Goal: Communication & Community: Ask a question

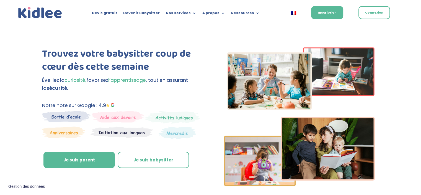
click at [171, 157] on link "Je suis babysitter" at bounding box center [153, 159] width 71 height 17
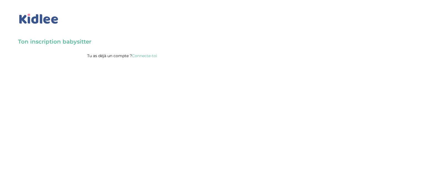
click at [76, 40] on h3 "Ton inscription babysitter" at bounding box center [122, 42] width 209 height 8
click at [108, 74] on body "× Mot de passe oublié ? Veuillez renseigner votre adresse email pour réinitiali…" at bounding box center [212, 97] width 425 height 195
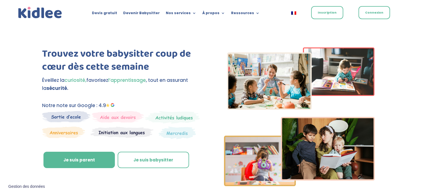
click at [321, 13] on link "Inscription" at bounding box center [327, 12] width 32 height 13
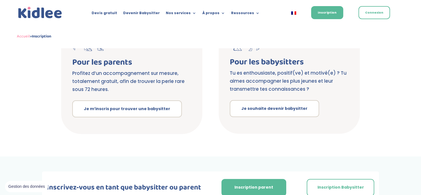
scroll to position [142, 0]
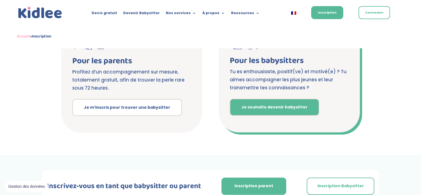
click at [282, 112] on link "Je souhaite devenir babysitter" at bounding box center [274, 107] width 89 height 17
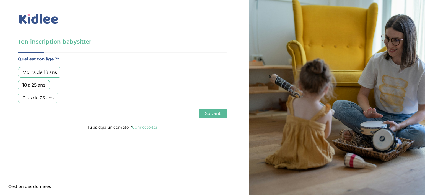
click at [34, 82] on div "18 à 25 ans" at bounding box center [34, 85] width 32 height 11
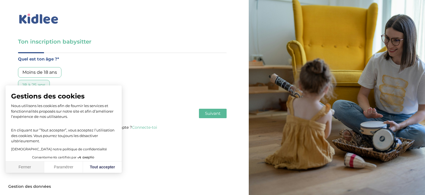
click at [28, 168] on button "Fermer" at bounding box center [25, 167] width 39 height 12
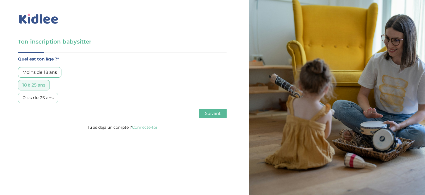
click at [219, 109] on button "Suivant" at bounding box center [213, 113] width 28 height 9
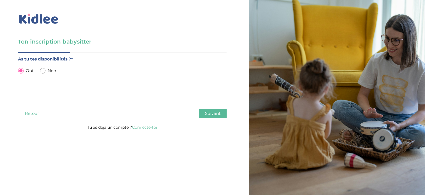
click at [219, 109] on button "Suivant" at bounding box center [213, 113] width 28 height 9
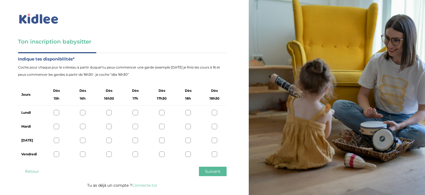
click at [55, 110] on div at bounding box center [57, 113] width 6 height 6
click at [84, 111] on div at bounding box center [83, 113] width 6 height 6
click at [54, 113] on div at bounding box center [57, 113] width 6 height 6
click at [135, 127] on div at bounding box center [136, 126] width 6 height 6
click at [29, 113] on label "Lundi" at bounding box center [29, 112] width 17 height 7
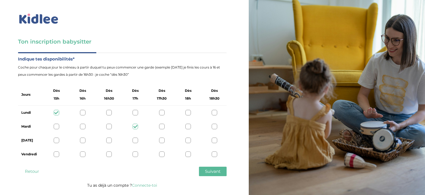
click at [214, 154] on div at bounding box center [215, 154] width 6 height 6
click at [216, 172] on span "Suivant" at bounding box center [213, 170] width 16 height 5
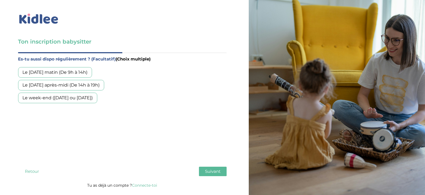
click at [90, 72] on div "Le mercredi matin (De 9h à 14h)" at bounding box center [55, 72] width 74 height 11
click at [92, 81] on div "Le mercredi après-midi (De 14h à 19h)" at bounding box center [61, 85] width 86 height 11
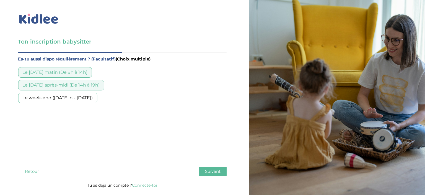
click at [94, 99] on div "Le week-end (samedi ou dimanche)" at bounding box center [57, 97] width 79 height 11
click at [216, 174] on button "Suivant" at bounding box center [213, 170] width 28 height 9
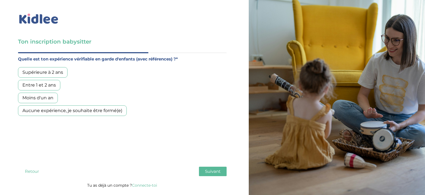
click at [53, 71] on div "Supérieure à 2 ans" at bounding box center [43, 72] width 50 height 11
click at [54, 77] on div "Supérieure à 2 ans" at bounding box center [43, 72] width 50 height 11
click at [53, 81] on div "Entre 1 et 2 ans" at bounding box center [39, 85] width 42 height 11
click at [151, 146] on div "Quelle est ton expérience vérifiable en garde d'enfants (avec références) ?* Su…" at bounding box center [122, 107] width 209 height 105
click at [221, 169] on button "Suivant" at bounding box center [213, 170] width 28 height 9
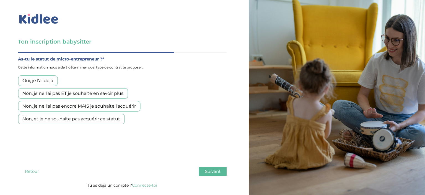
click at [110, 122] on div "Non, et je ne souhaite pas acquérir ce statut" at bounding box center [71, 118] width 107 height 11
click at [215, 169] on span "Suivant" at bounding box center [213, 170] width 16 height 5
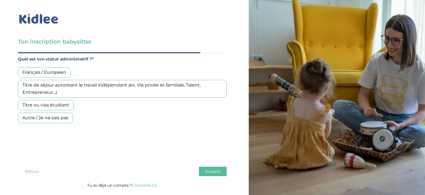
click at [59, 104] on div "Titre ou visa étudiant" at bounding box center [46, 105] width 56 height 11
click at [213, 172] on span "Suivant" at bounding box center [213, 170] width 16 height 5
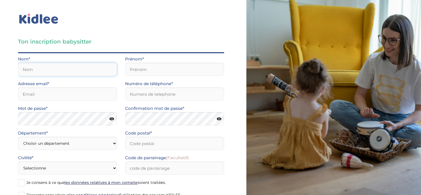
click at [66, 73] on input "text" at bounding box center [67, 69] width 99 height 13
type input "kheddouci"
type input "kenza"
type input "kenzakheddouci@gmail.com"
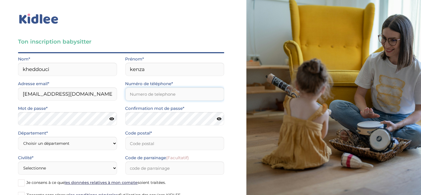
type input "0680652747"
type input "62223"
click at [114, 120] on icon at bounding box center [111, 119] width 5 height 4
click at [219, 119] on icon at bounding box center [219, 119] width 5 height 4
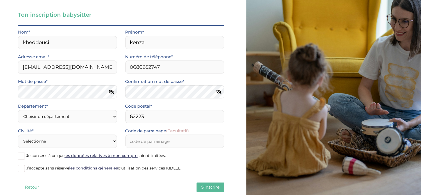
scroll to position [39, 0]
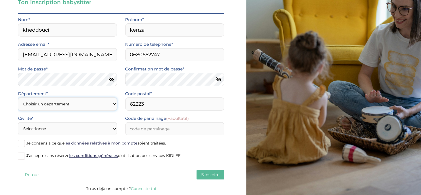
click at [84, 104] on select "Choisir un département Paris (75) Hauts-de-Seine (92) Yvelines (78) Val-de-Marn…" at bounding box center [67, 103] width 99 height 13
select select "0"
click at [18, 97] on select "Choisir un département Paris (75) Hauts-de-Seine (92) Yvelines (78) Val-de-Marn…" at bounding box center [67, 103] width 99 height 13
click at [86, 127] on select "Selectionne Mr Mme" at bounding box center [67, 128] width 99 height 13
select select "1"
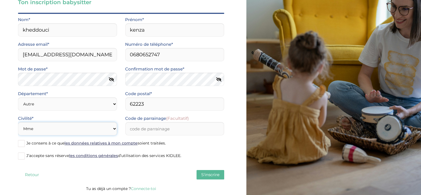
click at [18, 122] on select "Selectionne Mr Mme" at bounding box center [67, 128] width 99 height 13
click at [149, 127] on input "Code de parrainage (Facultatif)" at bounding box center [174, 128] width 99 height 13
click at [21, 147] on label "Je consens à ce que les données relatives à mon compte soient traitées." at bounding box center [121, 143] width 206 height 8
click at [0, 0] on input "Je consens à ce que les données relatives à mon compte soient traitées." at bounding box center [0, 0] width 0 height 0
click at [21, 156] on span at bounding box center [21, 155] width 7 height 7
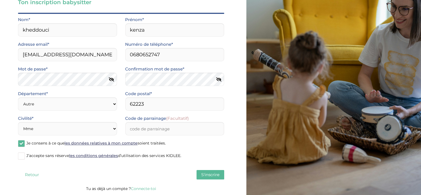
click at [0, 0] on input "J’accepte sans réserve les conditions générales d’utilisation des services KIDL…" at bounding box center [0, 0] width 0 height 0
click at [103, 102] on select "Choisir un département Paris (75) Hauts-de-Seine (92) Yvelines (78) Val-de-Marn…" at bounding box center [67, 103] width 99 height 13
click at [18, 97] on select "Choisir un département Paris (75) Hauts-de-Seine (92) Yvelines (78) Val-de-Marn…" at bounding box center [67, 103] width 99 height 13
click at [208, 178] on button "S'inscrire" at bounding box center [211, 174] width 28 height 9
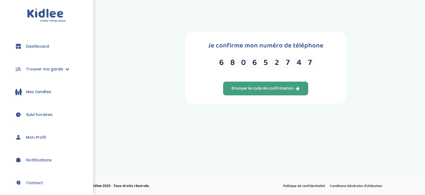
click at [275, 89] on div "Envoyer le code de confirmation" at bounding box center [266, 88] width 68 height 6
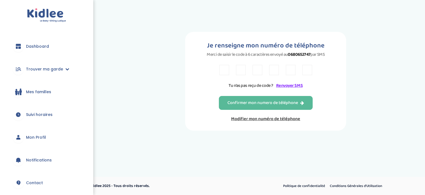
click at [226, 71] on input "text" at bounding box center [225, 70] width 10 height 10
type input "0"
type input "6"
type input "8"
type input "0"
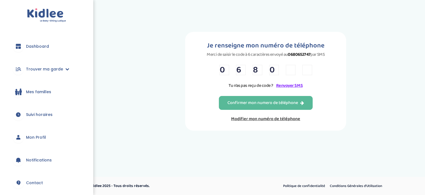
type input "6"
type input "5"
type input "W"
type input "5"
type input "K"
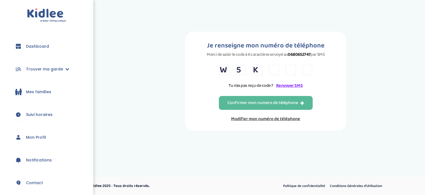
type input "E"
type input "F"
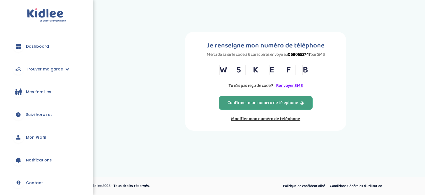
type input "B"
click at [249, 105] on div "Confirmer mon numero de téléphone" at bounding box center [266, 103] width 77 height 6
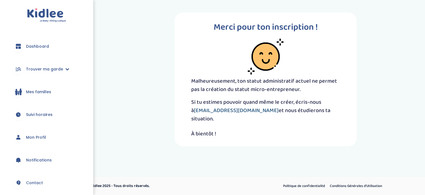
click at [227, 109] on link "[EMAIL_ADDRESS][DOMAIN_NAME]" at bounding box center [236, 110] width 85 height 9
click at [219, 110] on link "[EMAIL_ADDRESS][DOMAIN_NAME]" at bounding box center [236, 110] width 85 height 9
drag, startPoint x: 235, startPoint y: 110, endPoint x: 189, endPoint y: 112, distance: 45.7
click at [189, 112] on div "Merci pour ton inscription ! Malheureusement, ton statut administratif actuel n…" at bounding box center [266, 78] width 182 height 133
copy link "[EMAIL_ADDRESS][DOMAIN_NAME]"
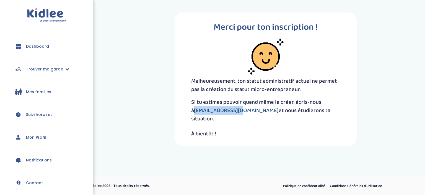
click at [225, 109] on link "[EMAIL_ADDRESS][DOMAIN_NAME]" at bounding box center [236, 110] width 85 height 9
click at [46, 181] on link "Contact" at bounding box center [46, 182] width 77 height 20
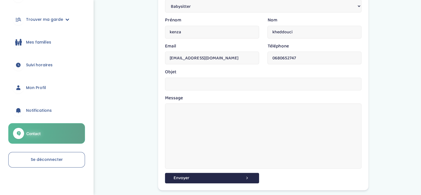
scroll to position [101, 0]
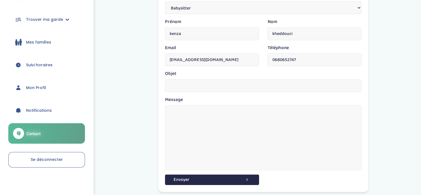
click at [185, 86] on input "text" at bounding box center [263, 85] width 197 height 13
type input "Création de micro entreprise"
click at [172, 109] on textarea at bounding box center [263, 137] width 197 height 65
type textarea "b"
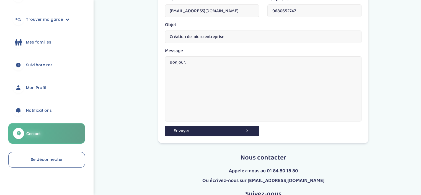
scroll to position [152, 0]
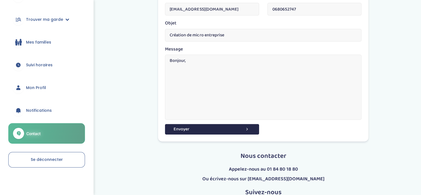
click at [176, 67] on textarea "Bonjour," at bounding box center [263, 87] width 197 height 65
paste textarea "Je me permets de vous écrire car je viens de commencer la création de mon compt…"
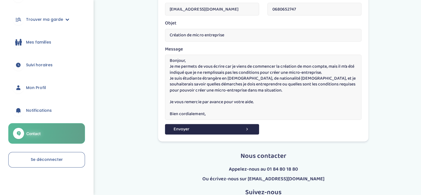
click at [210, 119] on textarea "Bonjour, Je me permets de vous écrire car je viens de commencer la création de …" at bounding box center [263, 87] width 197 height 65
click at [211, 116] on textarea "Bonjour, Je me permets de vous écrire car je viens de commencer la création de …" at bounding box center [263, 87] width 197 height 65
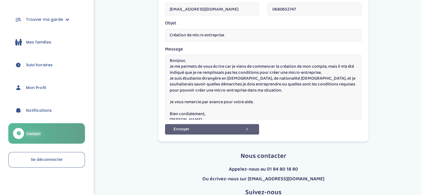
type textarea "Bonjour, Je me permets de vous écrire car je viens de commencer la création de …"
click at [238, 129] on button "Envoyer" at bounding box center [212, 129] width 94 height 10
